Goal: Task Accomplishment & Management: Use online tool/utility

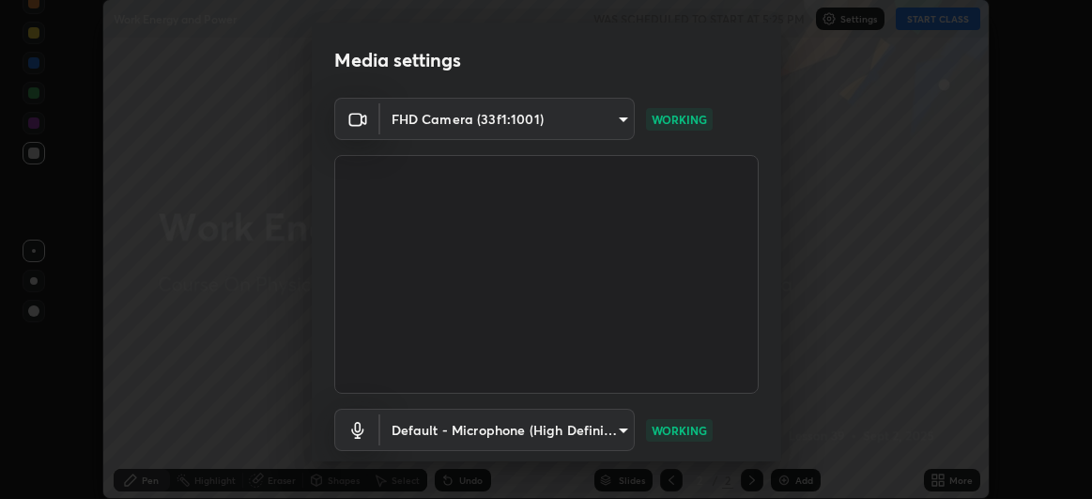
scroll to position [116, 0]
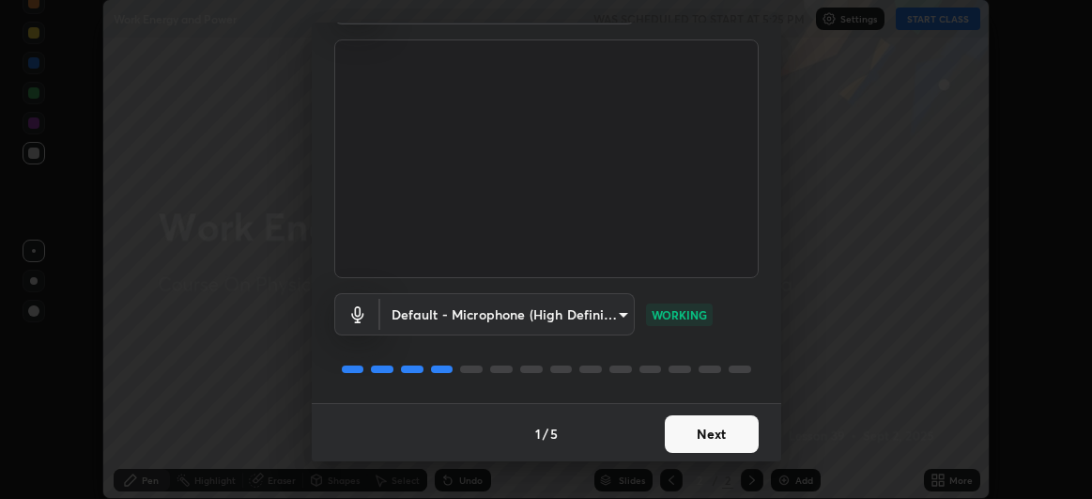
click at [724, 436] on button "Next" at bounding box center [712, 434] width 94 height 38
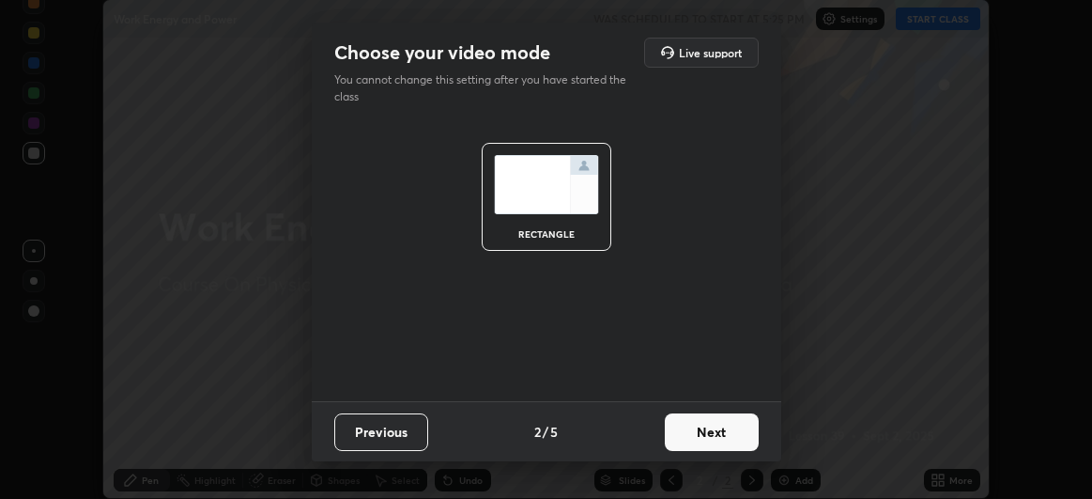
scroll to position [0, 0]
click at [723, 435] on button "Next" at bounding box center [712, 432] width 94 height 38
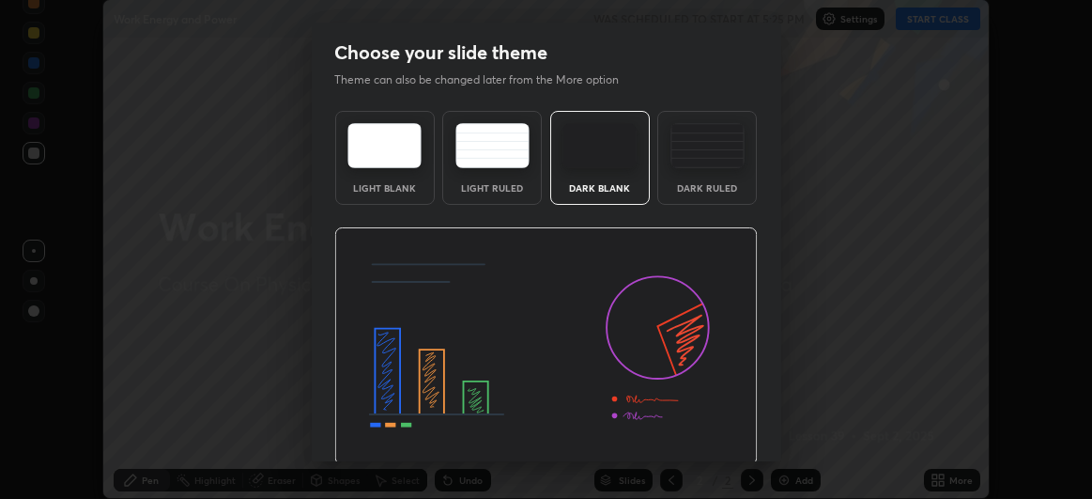
scroll to position [63, 0]
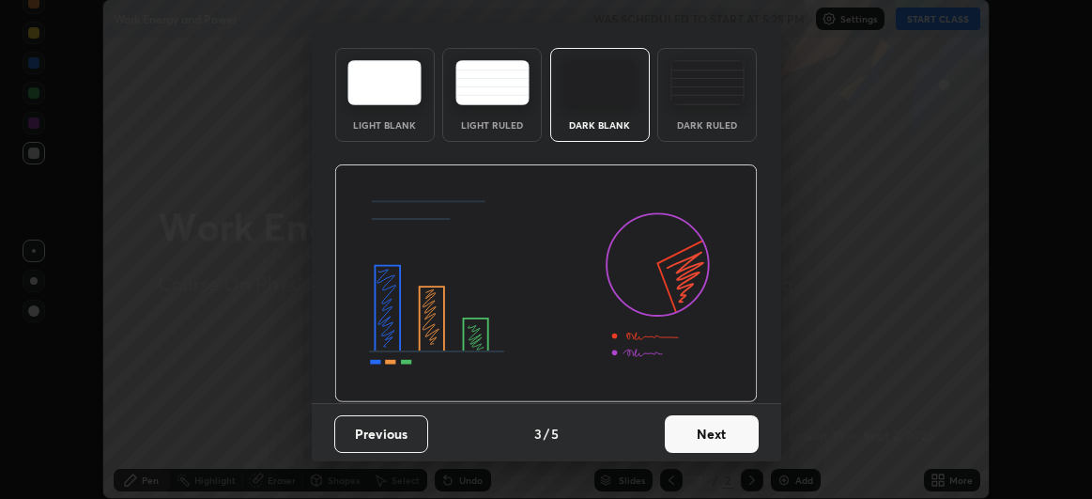
click at [682, 433] on button "Next" at bounding box center [712, 434] width 94 height 38
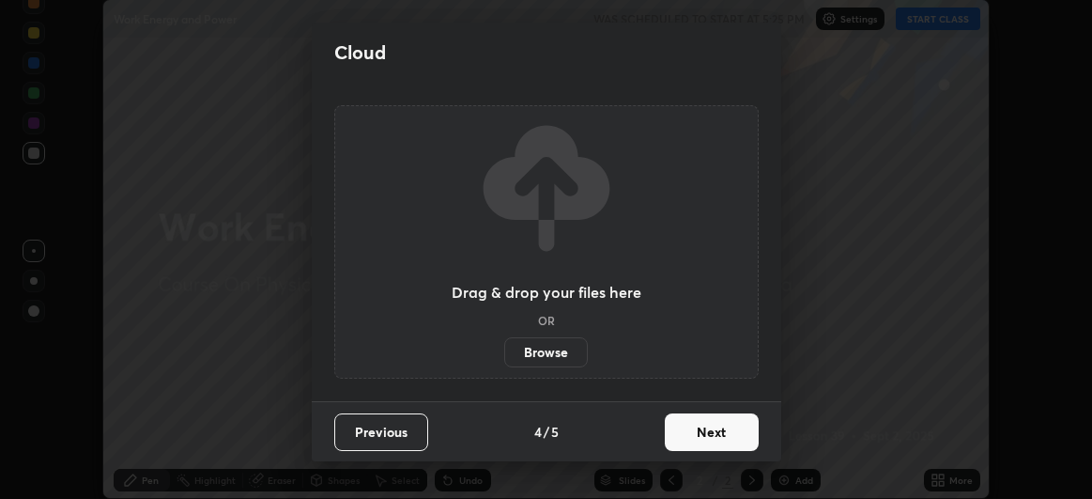
scroll to position [0, 0]
click at [703, 427] on button "Next" at bounding box center [712, 432] width 94 height 38
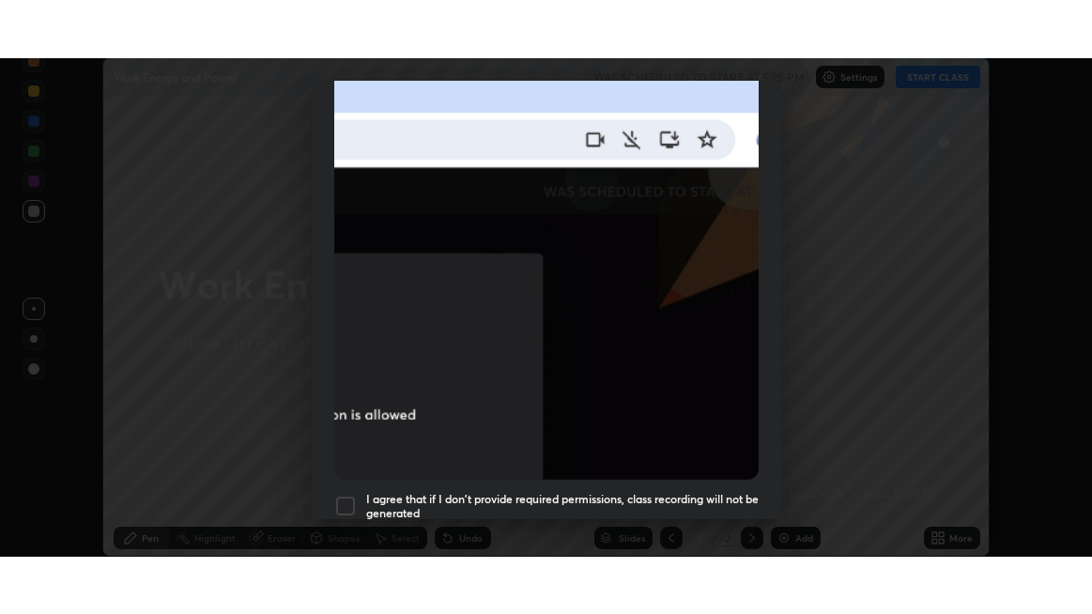
scroll to position [500, 0]
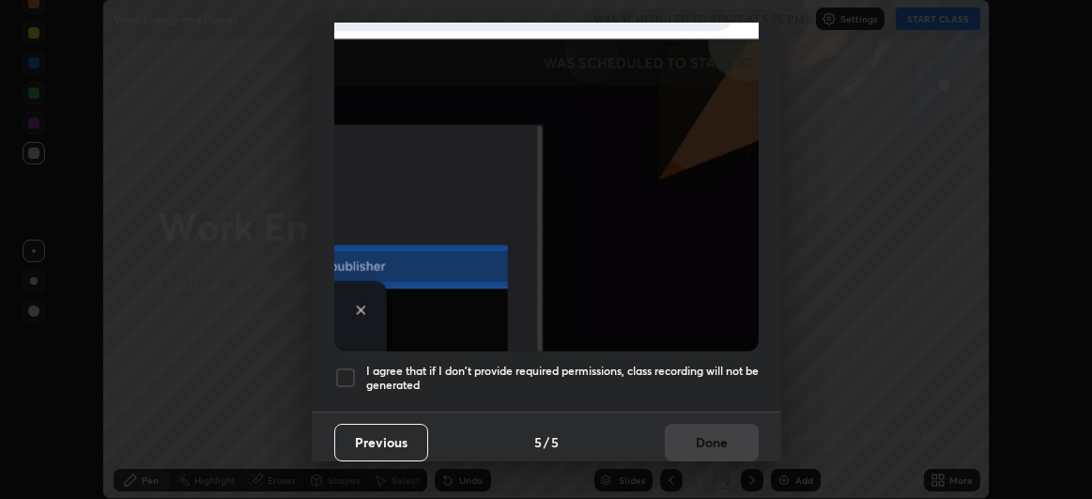
click at [347, 370] on div at bounding box center [345, 377] width 23 height 23
click at [711, 434] on button "Done" at bounding box center [712, 443] width 94 height 38
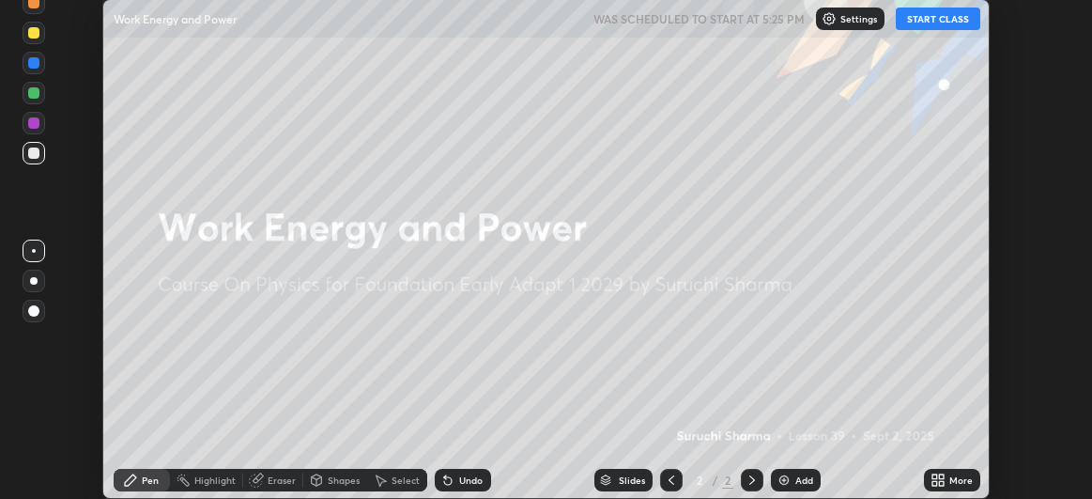
click at [785, 480] on img at bounding box center [784, 479] width 15 height 15
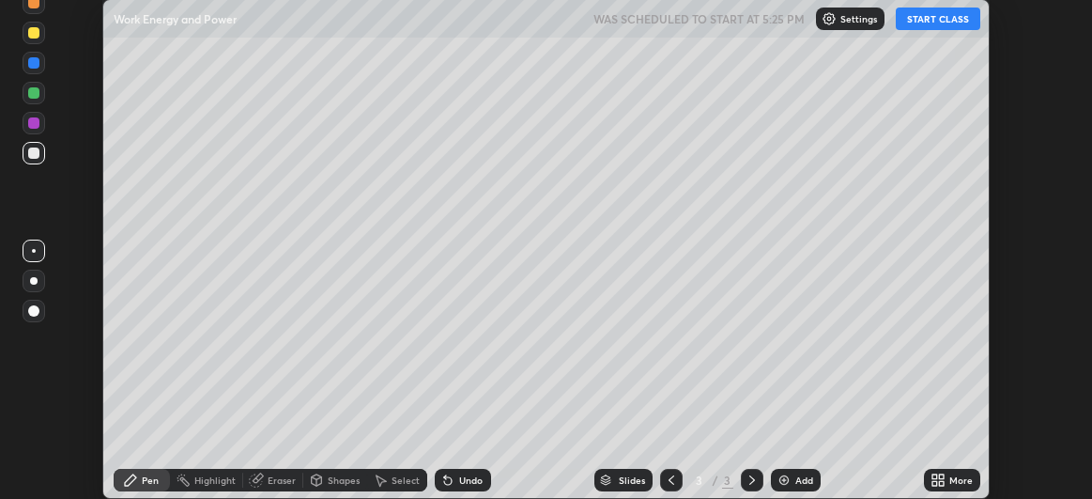
click at [953, 20] on button "START CLASS" at bounding box center [938, 19] width 85 height 23
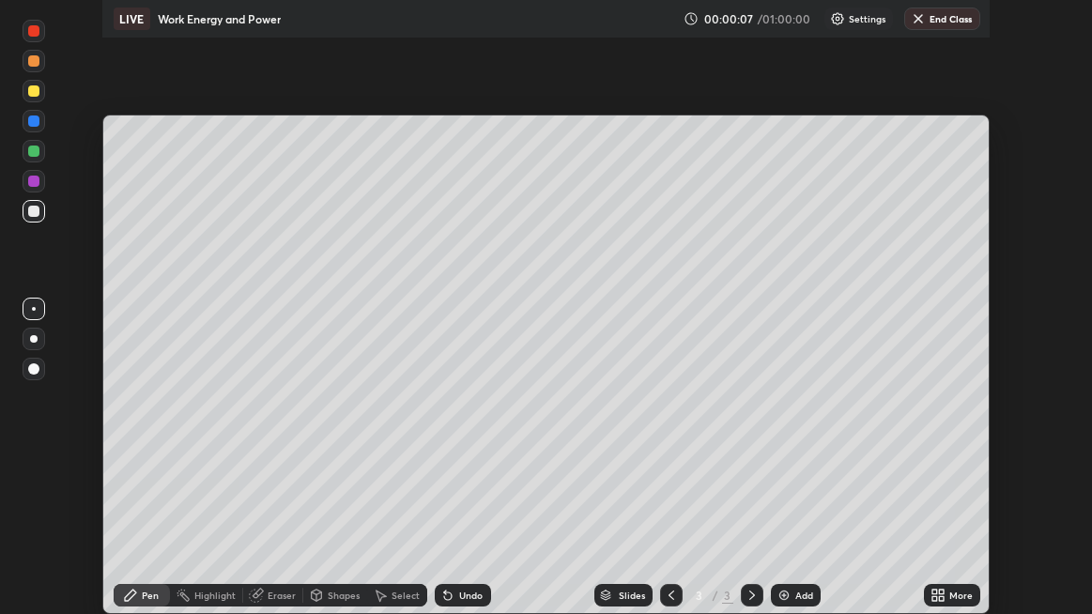
scroll to position [614, 1092]
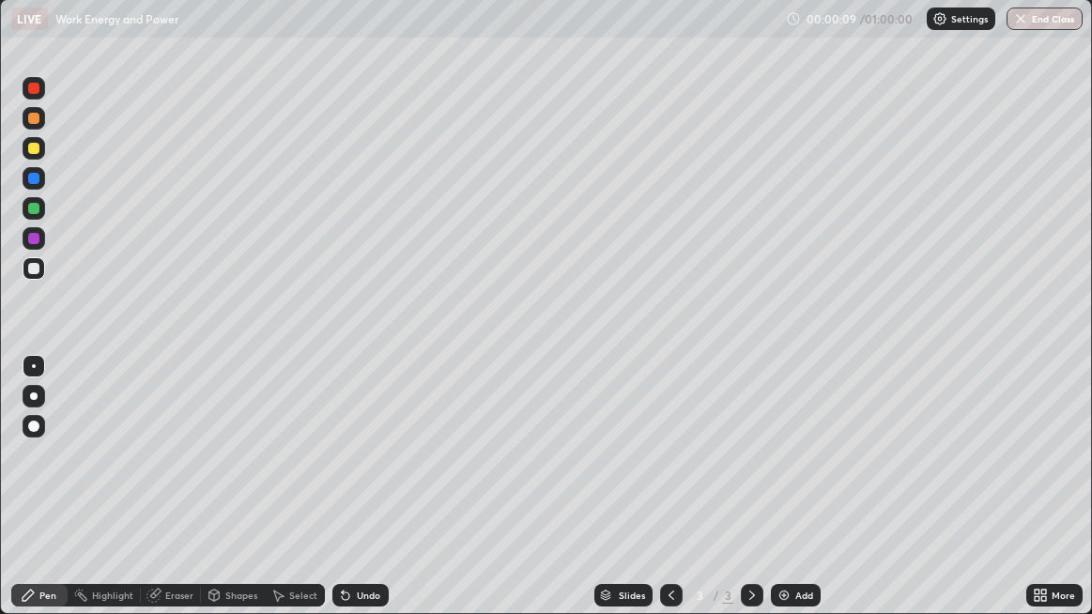
click at [357, 498] on div "Undo" at bounding box center [368, 595] width 23 height 9
click at [0, 498] on div "Setting up your live class" at bounding box center [546, 306] width 1092 height 615
click at [178, 498] on div "Eraser" at bounding box center [179, 595] width 28 height 9
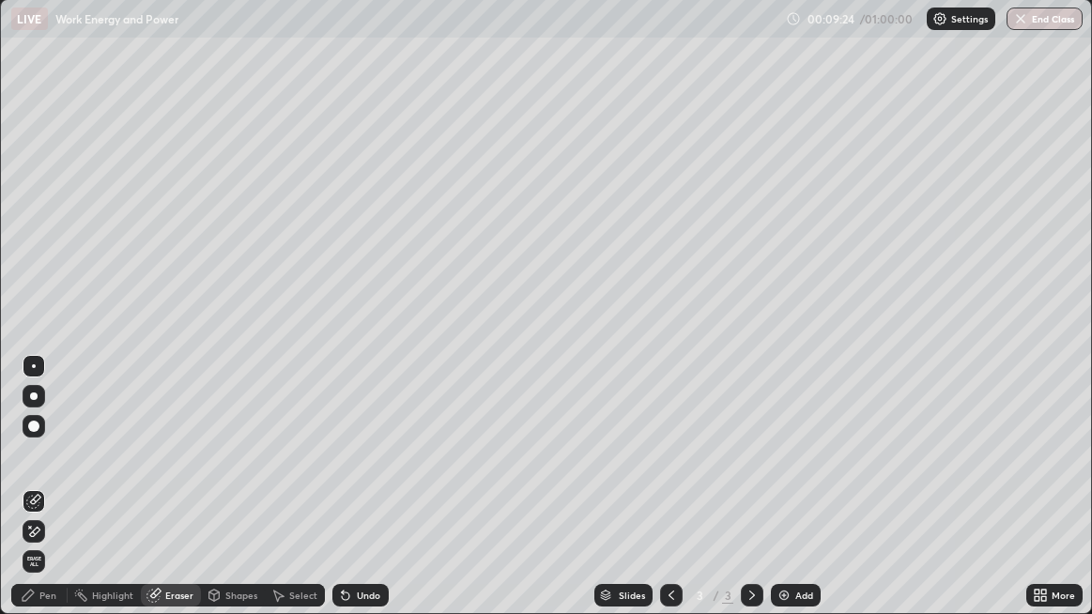
click at [44, 498] on div "Pen" at bounding box center [39, 595] width 56 height 23
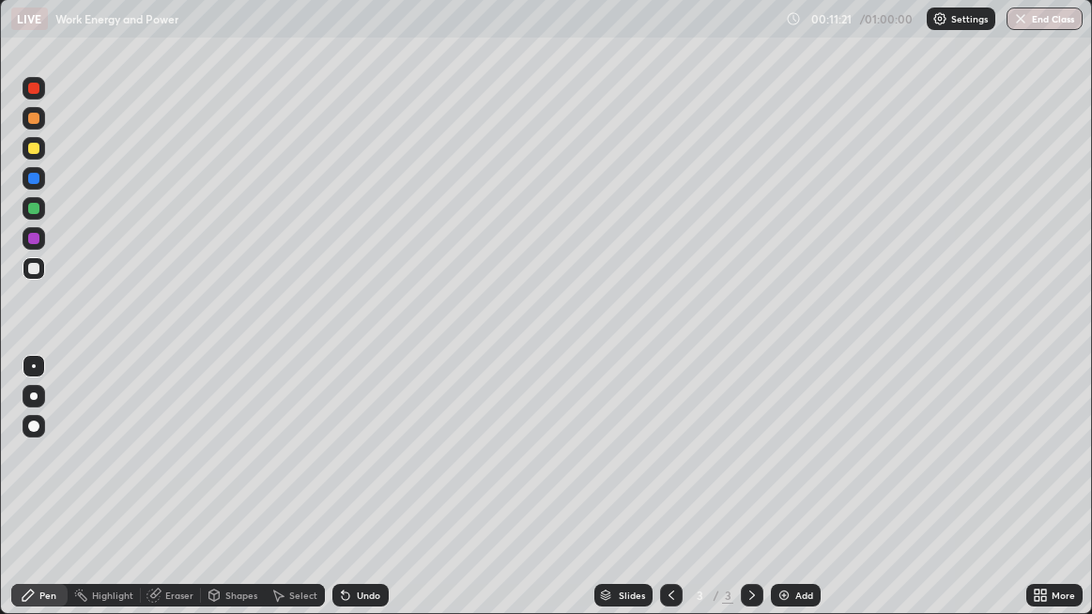
click at [35, 210] on div at bounding box center [33, 208] width 11 height 11
click at [354, 498] on div "Undo" at bounding box center [360, 595] width 56 height 23
click at [357, 498] on div "Undo" at bounding box center [368, 595] width 23 height 9
click at [363, 498] on div "Undo" at bounding box center [368, 595] width 23 height 9
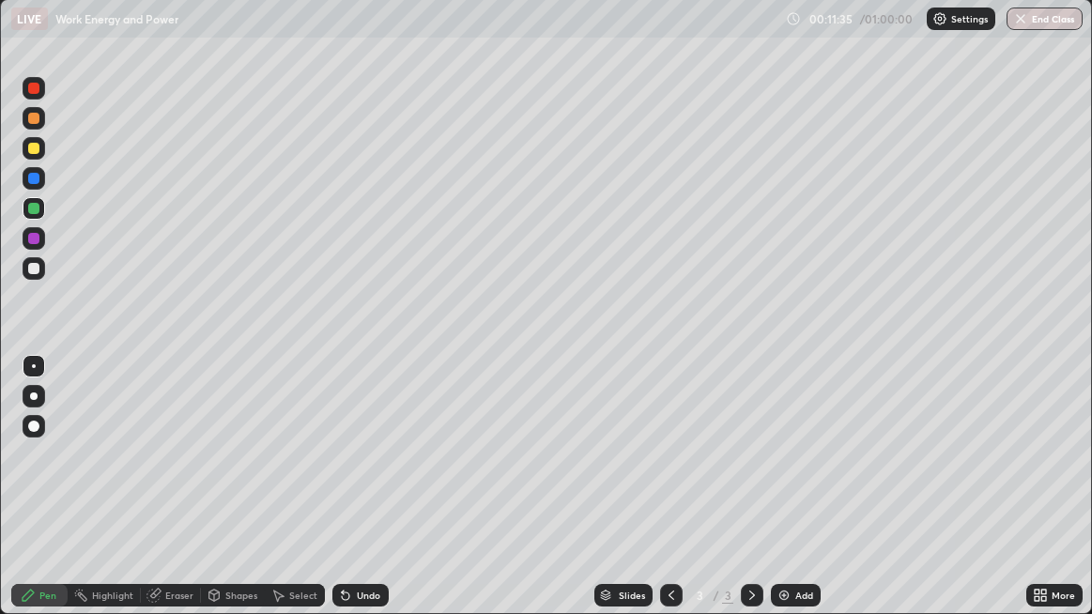
click at [368, 498] on div "Undo" at bounding box center [368, 595] width 23 height 9
click at [365, 498] on div "Undo" at bounding box center [368, 595] width 23 height 9
click at [168, 498] on div "Eraser" at bounding box center [179, 595] width 28 height 9
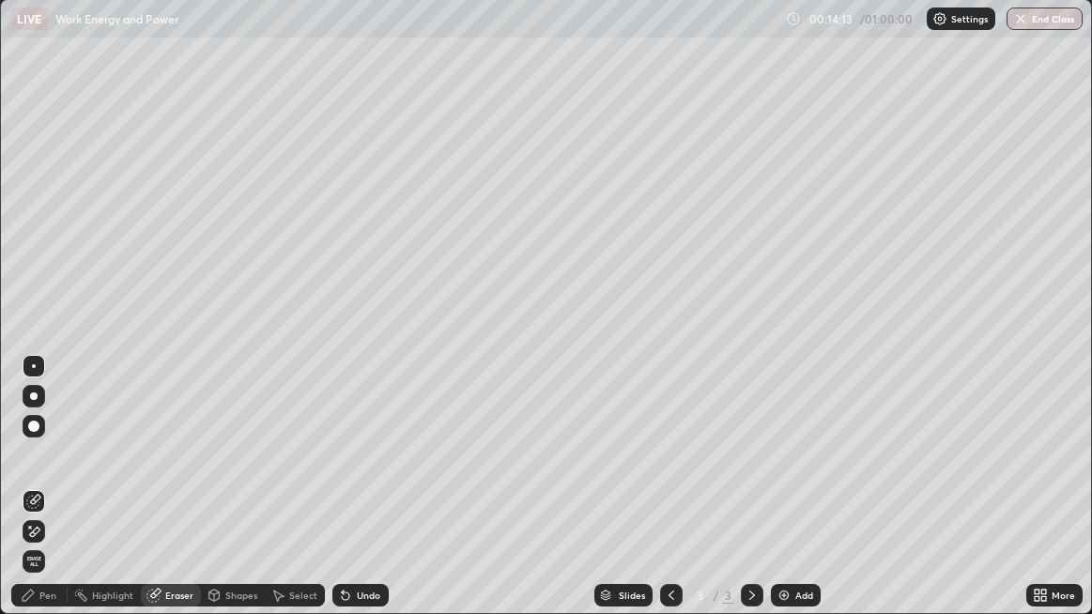
click at [1059, 27] on button "End Class" at bounding box center [1045, 19] width 76 height 23
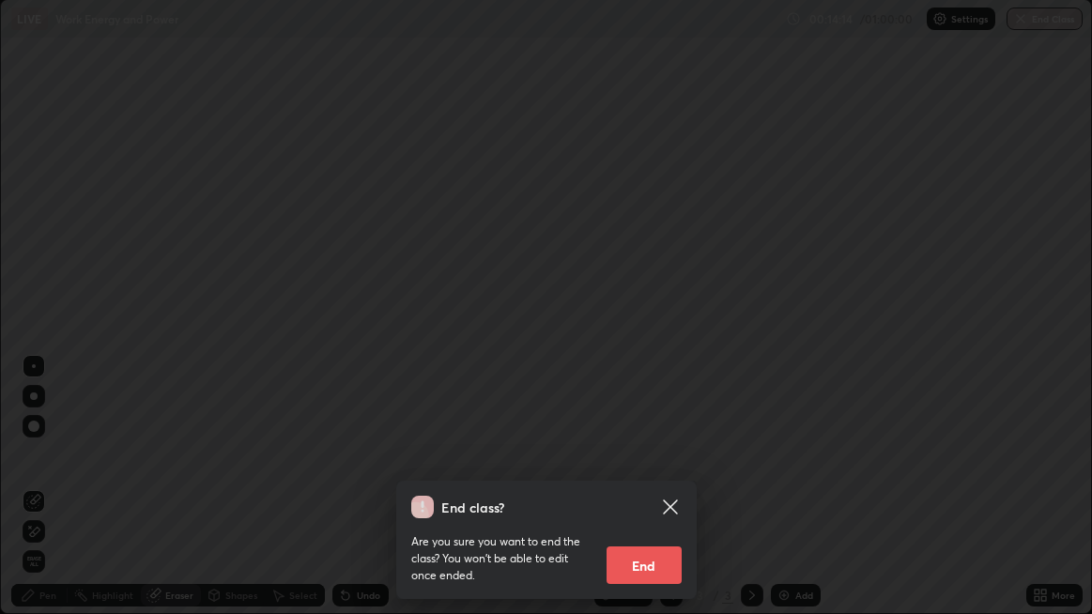
click at [661, 498] on button "End" at bounding box center [644, 566] width 75 height 38
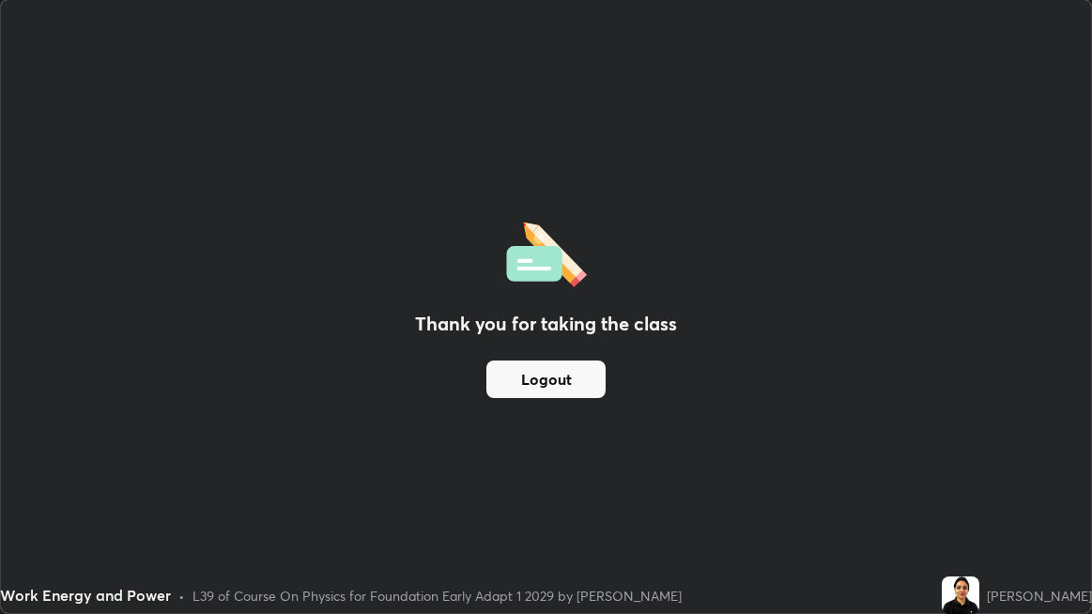
click at [543, 374] on button "Logout" at bounding box center [545, 380] width 119 height 38
